Goal: Task Accomplishment & Management: Manage account settings

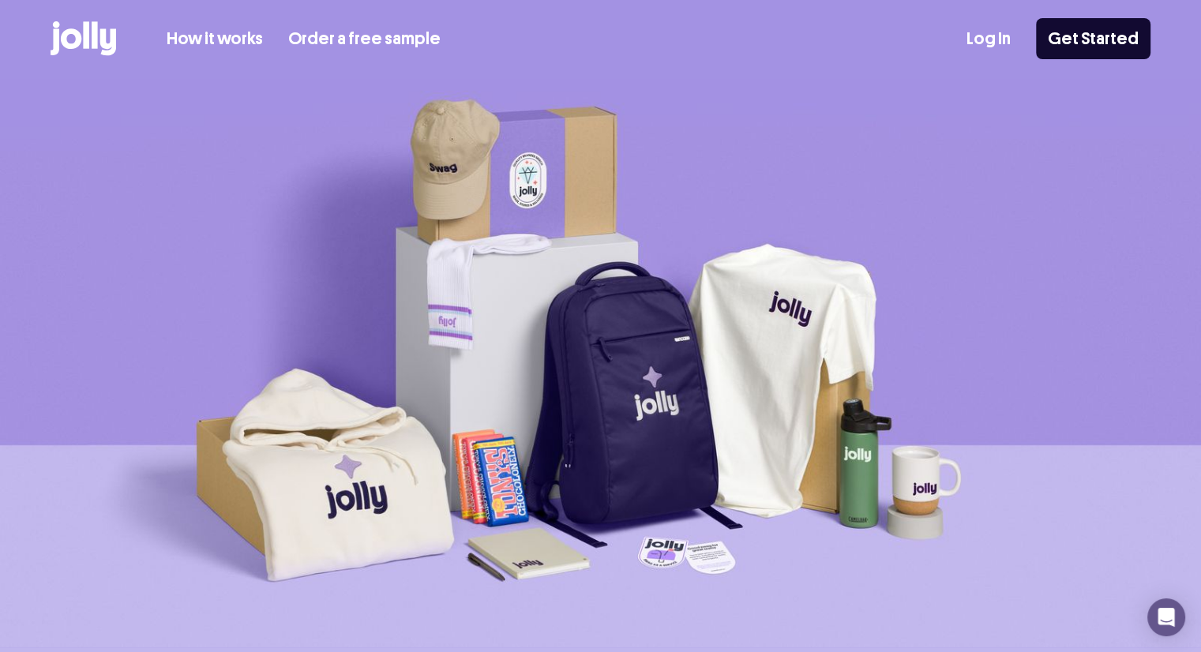
click at [989, 36] on link "Log In" at bounding box center [989, 39] width 44 height 26
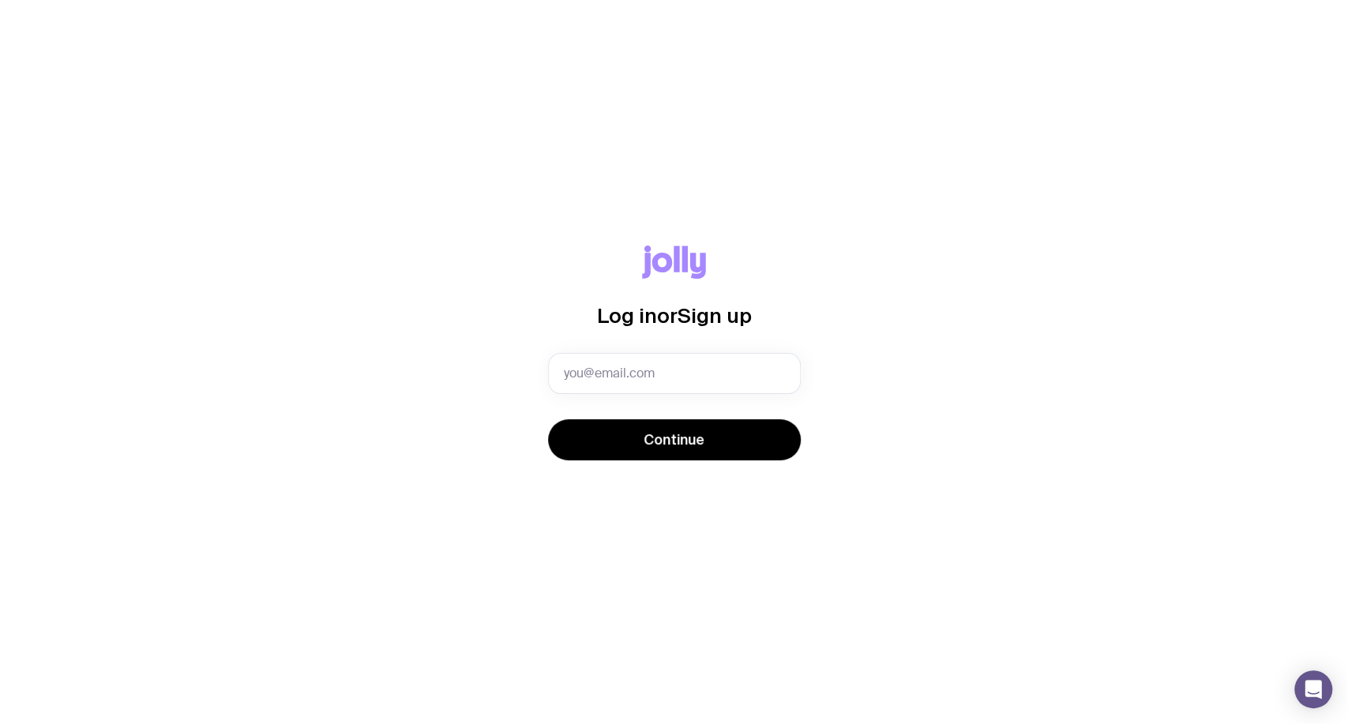
type input "[EMAIL_ADDRESS][DOMAIN_NAME]"
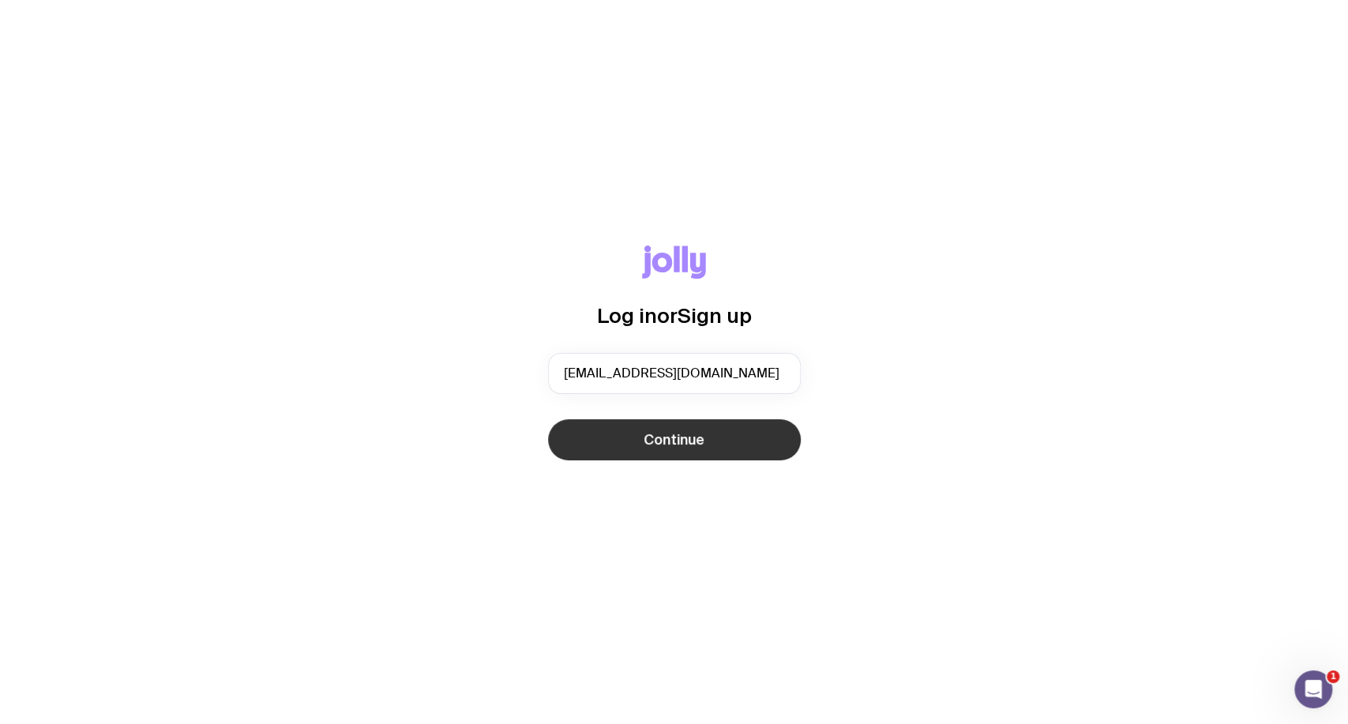
click at [682, 435] on span "Continue" at bounding box center [674, 439] width 61 height 19
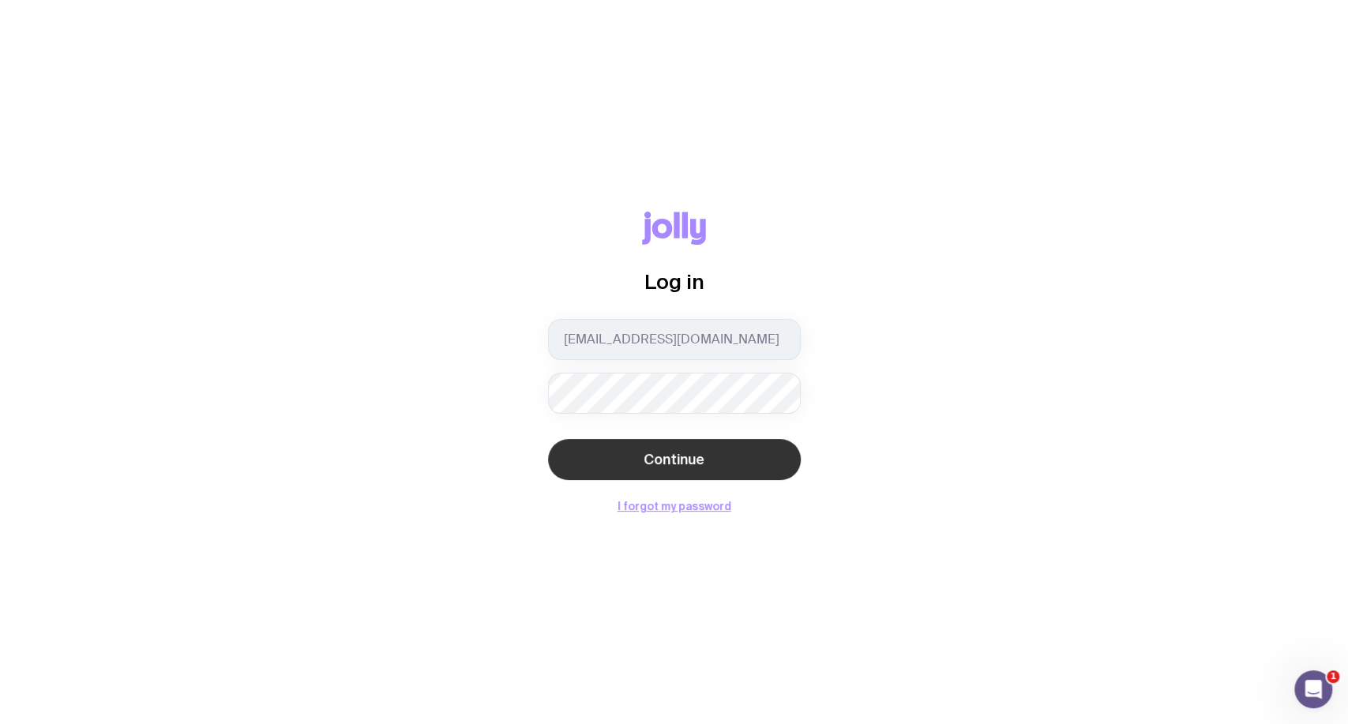
click at [722, 471] on button "Continue" at bounding box center [674, 459] width 253 height 41
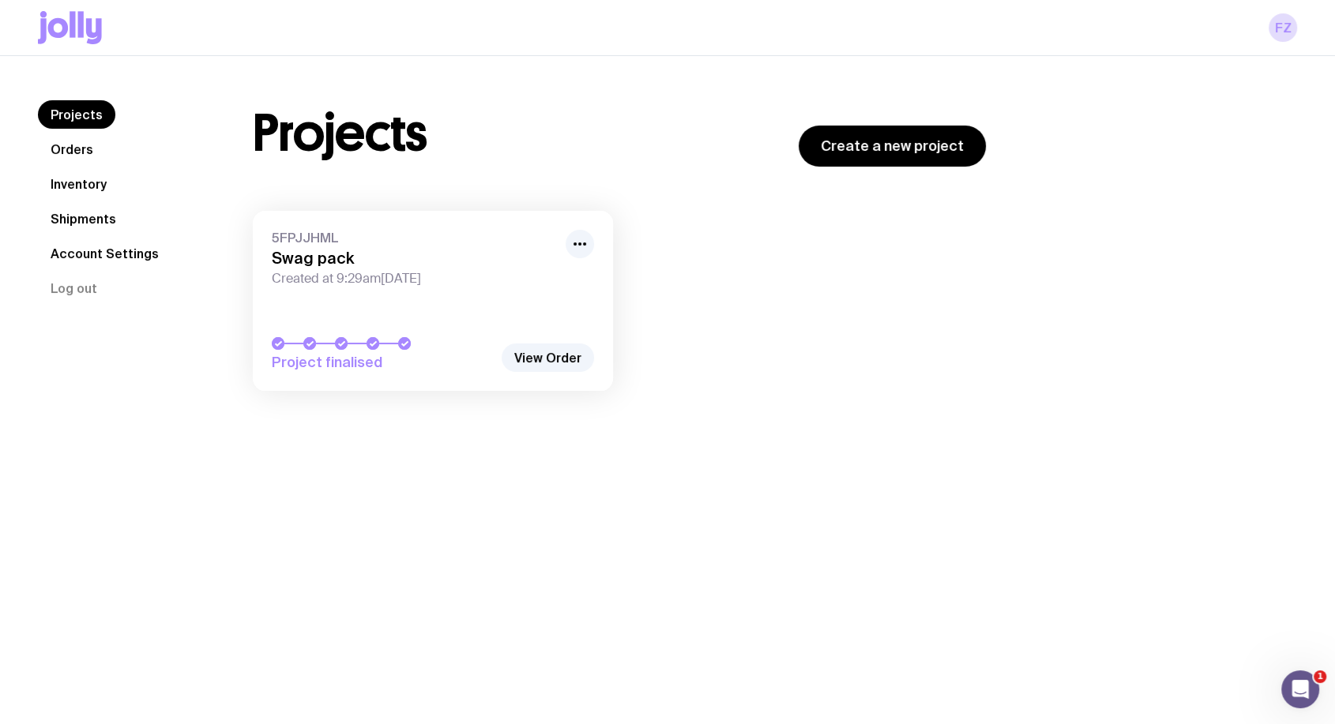
click at [81, 223] on link "Shipments" at bounding box center [83, 219] width 91 height 28
